Goal: Entertainment & Leisure: Consume media (video, audio)

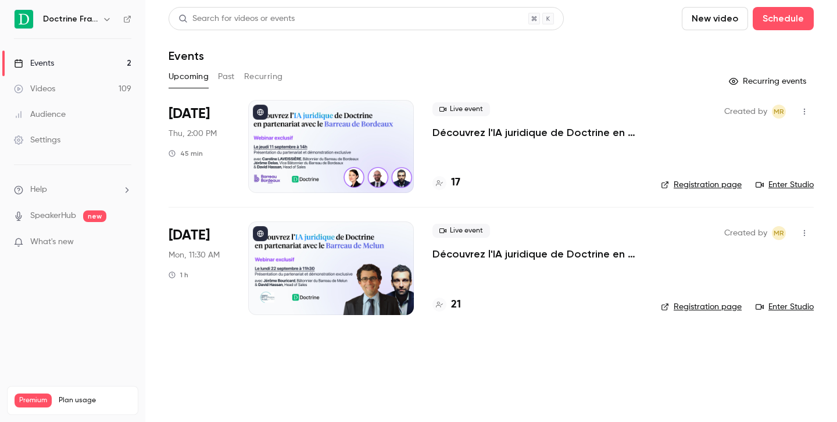
click at [108, 16] on icon "button" at bounding box center [106, 19] width 9 height 9
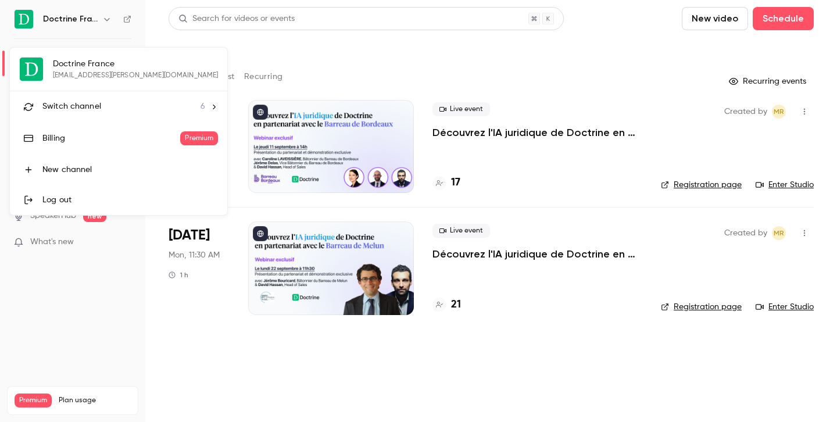
click at [91, 113] on li "Switch channel 6" at bounding box center [118, 106] width 217 height 31
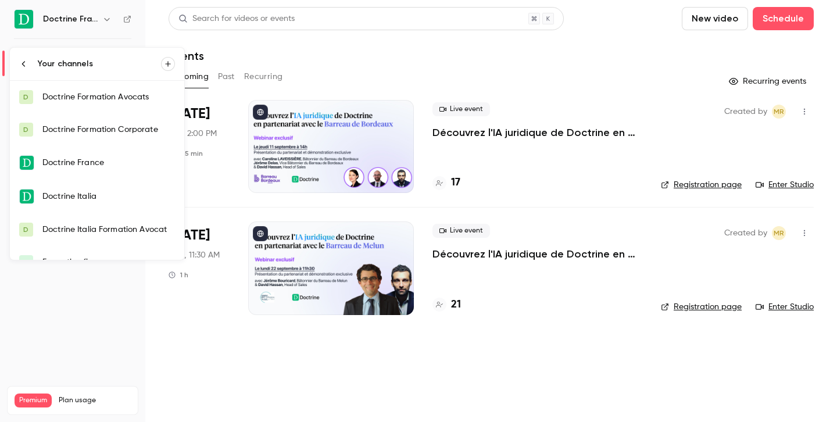
click at [124, 103] on link "D Doctrine Formation Avocats" at bounding box center [97, 97] width 174 height 33
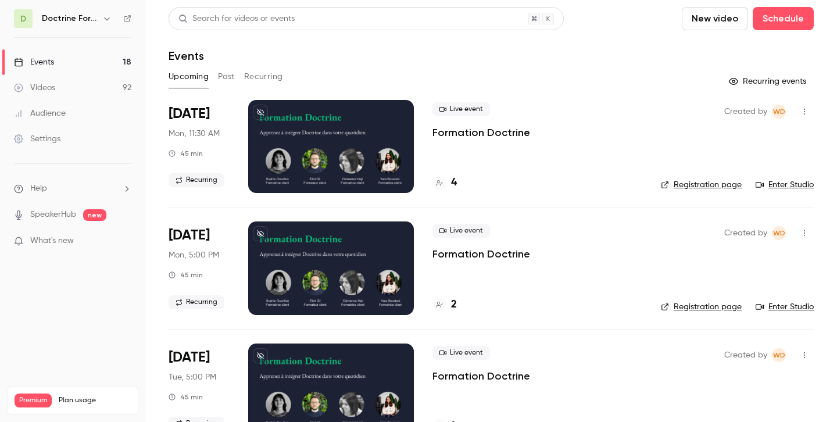
click at [235, 76] on div "Upcoming Past Recurring" at bounding box center [491, 76] width 645 height 19
click at [228, 76] on button "Past" at bounding box center [226, 76] width 17 height 19
click at [359, 146] on div at bounding box center [331, 146] width 166 height 93
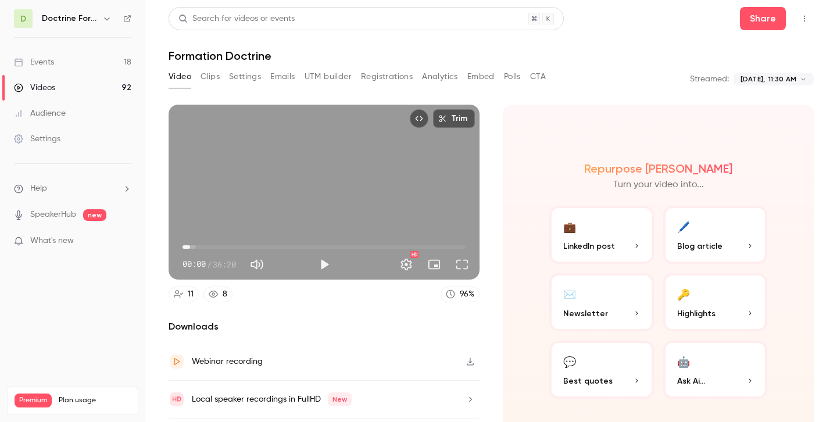
click at [190, 245] on span "00:58" at bounding box center [323, 247] width 283 height 19
click at [200, 245] on span "00:58" at bounding box center [323, 247] width 283 height 19
click at [221, 246] on span "04:55" at bounding box center [323, 247] width 283 height 19
click at [247, 242] on span "04:55" at bounding box center [323, 247] width 283 height 19
click at [331, 266] on button "Play" at bounding box center [324, 264] width 23 height 23
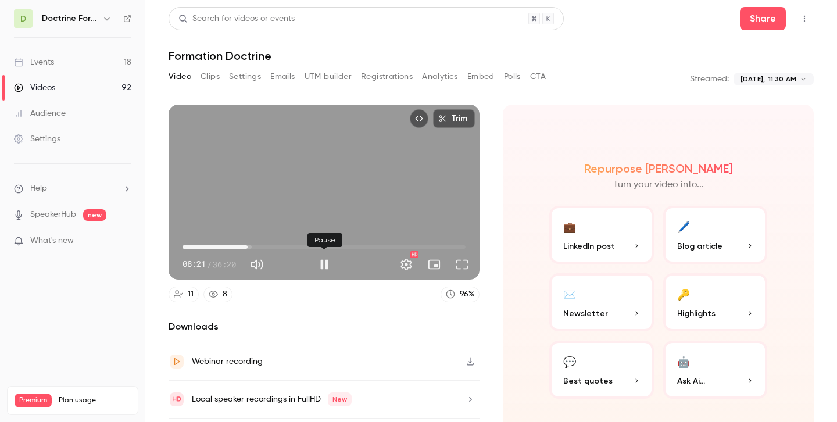
click at [323, 264] on button "Pause" at bounding box center [324, 264] width 23 height 23
click at [463, 262] on button "Full screen" at bounding box center [461, 264] width 23 height 23
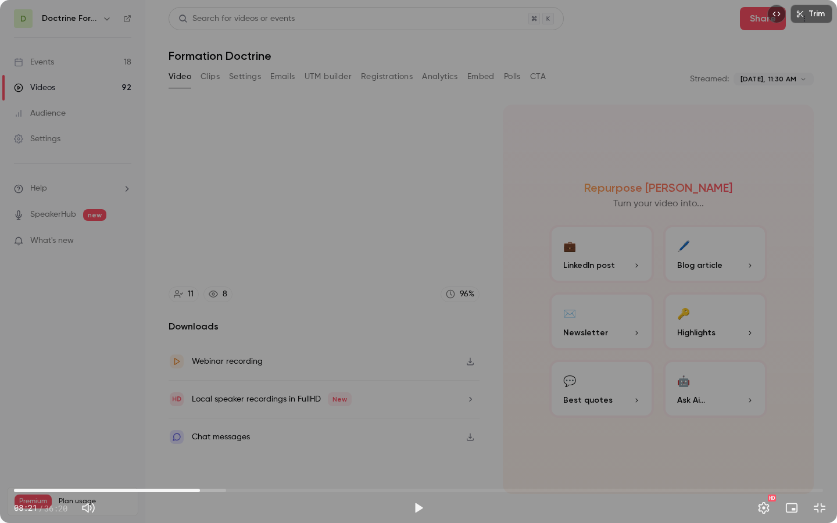
click at [341, 421] on span "08:21" at bounding box center [418, 490] width 809 height 19
click at [409, 421] on span "14:40" at bounding box center [418, 490] width 809 height 19
click at [461, 421] on span "17:43" at bounding box center [418, 490] width 809 height 19
click at [508, 421] on span "20:06" at bounding box center [418, 490] width 809 height 19
click at [535, 421] on span "22:11" at bounding box center [418, 490] width 809 height 19
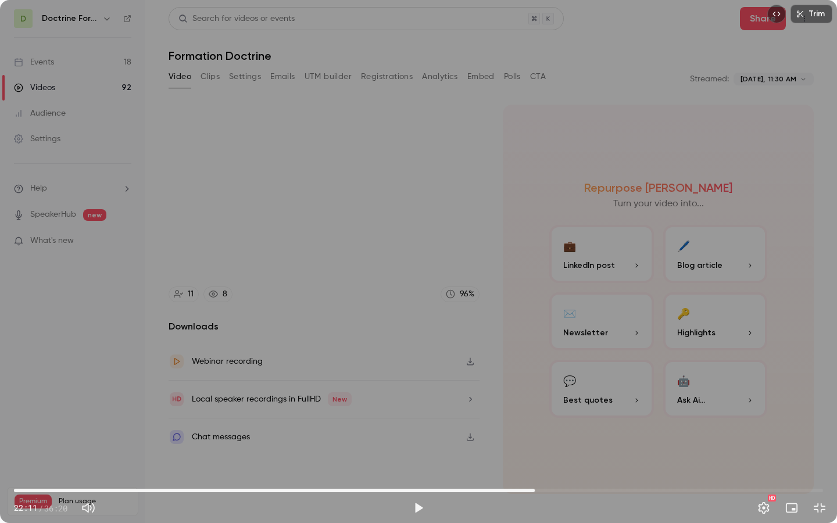
type input "******"
click at [600, 421] on span "26:19" at bounding box center [418, 490] width 809 height 19
